Goal: Task Accomplishment & Management: Manage account settings

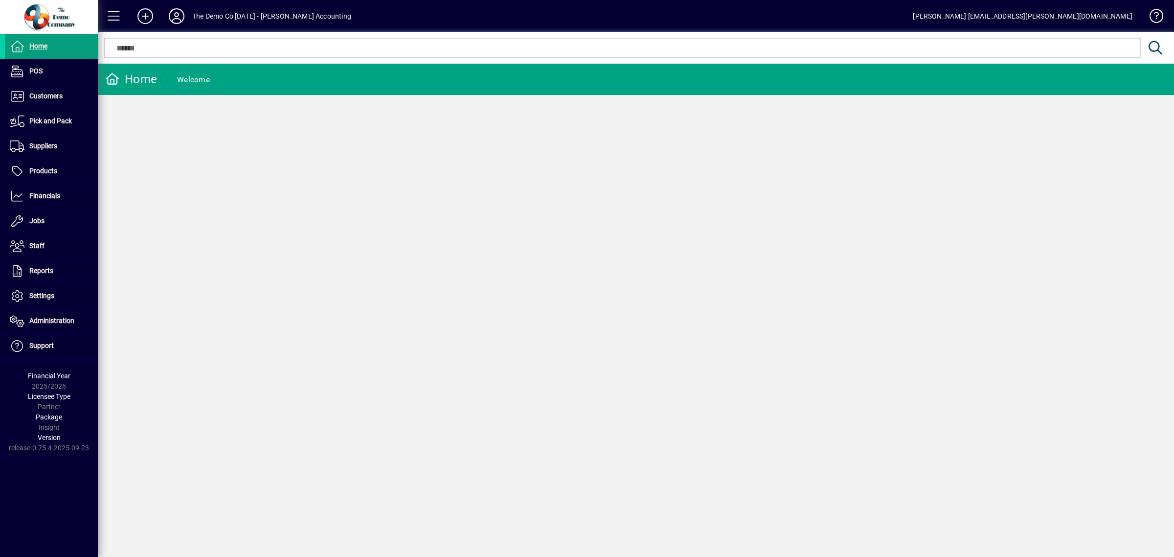
click at [179, 12] on icon at bounding box center [177, 16] width 20 height 16
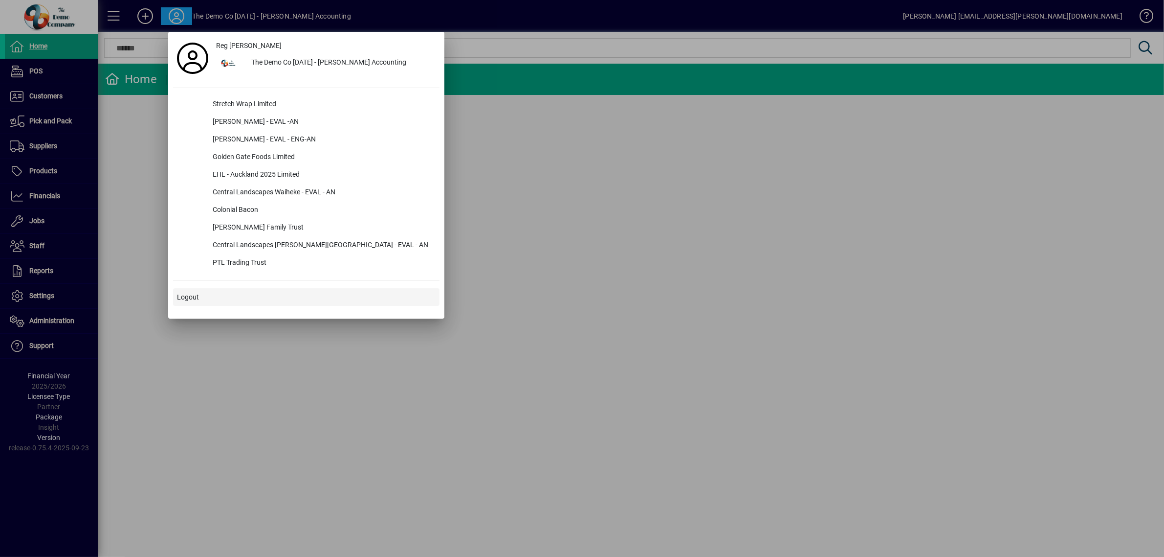
click at [199, 292] on span at bounding box center [306, 296] width 267 height 23
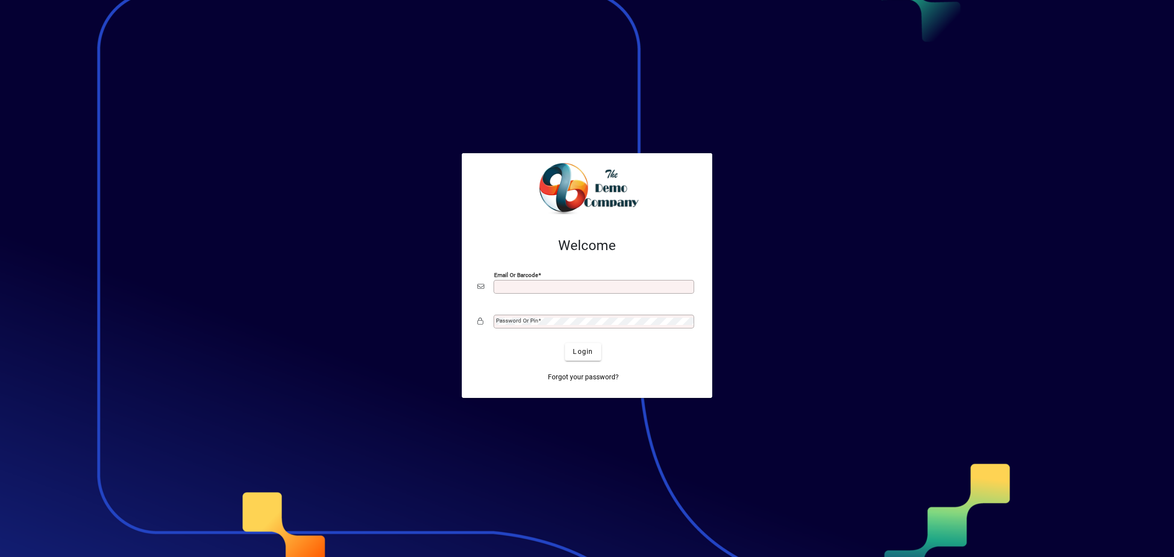
click at [510, 289] on input "Email or Barcode" at bounding box center [595, 287] width 198 height 8
type input "**********"
click at [522, 319] on mat-label "Password or Pin" at bounding box center [517, 320] width 42 height 7
click at [576, 355] on span "Login" at bounding box center [583, 351] width 20 height 10
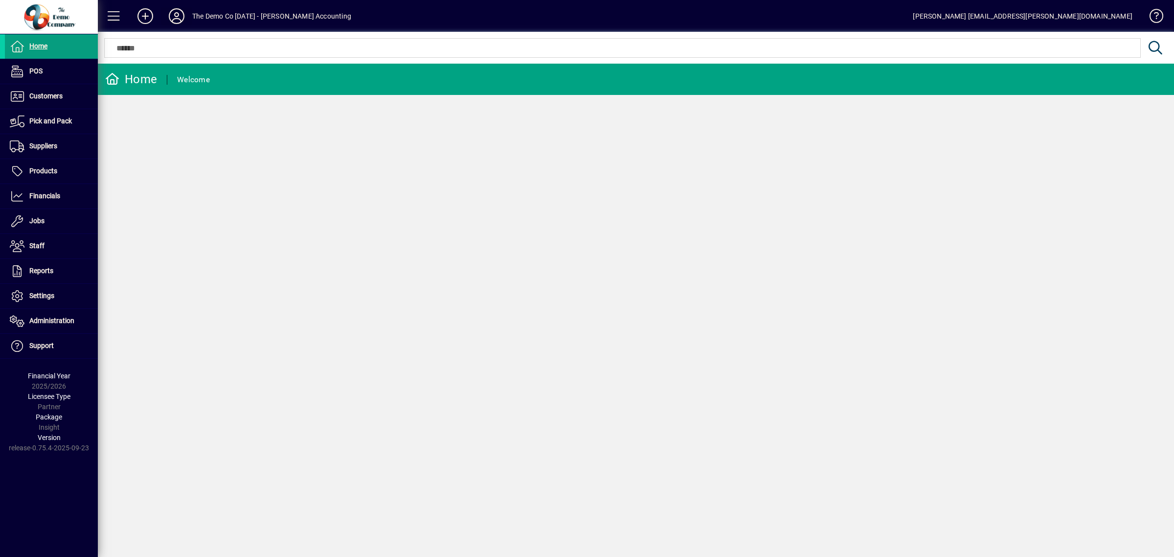
click at [172, 10] on icon at bounding box center [177, 16] width 20 height 16
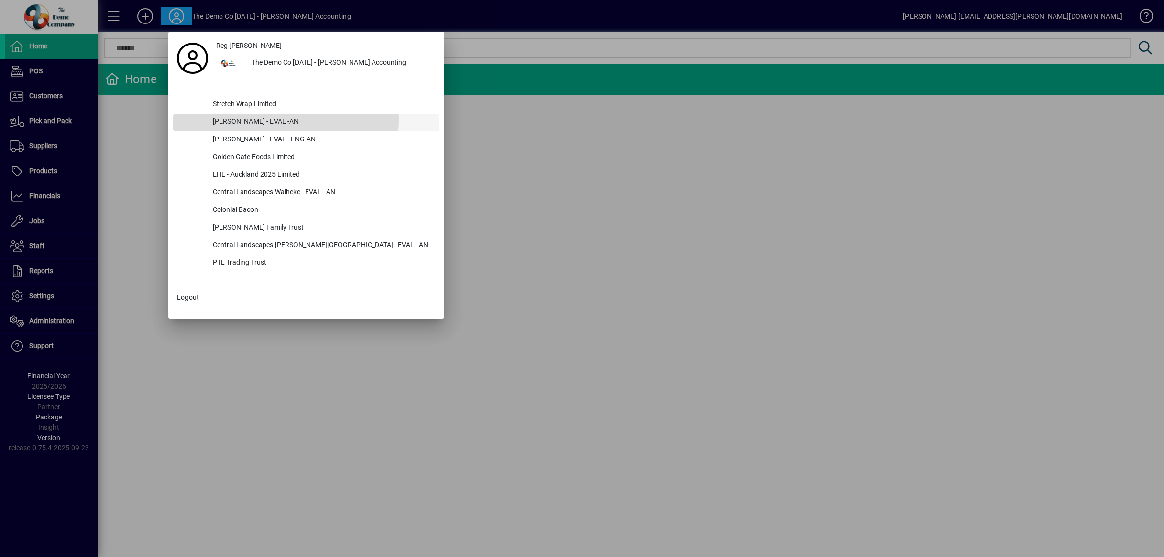
click at [253, 119] on div "[PERSON_NAME] - EVAL -AN" at bounding box center [322, 122] width 235 height 18
